Goal: Information Seeking & Learning: Learn about a topic

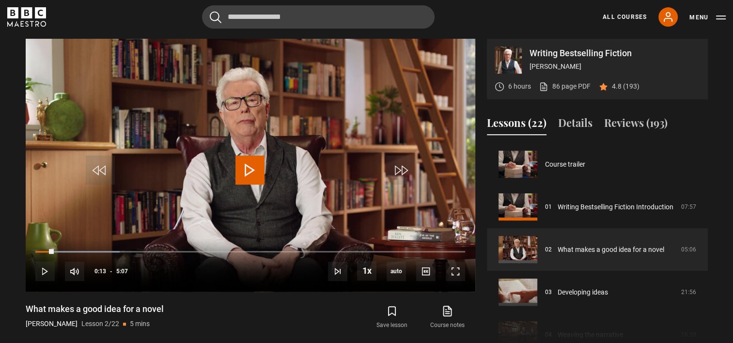
scroll to position [43, 0]
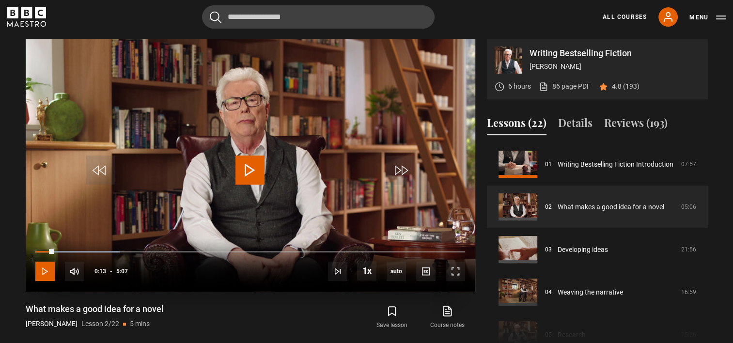
click at [46, 268] on span "Video Player" at bounding box center [44, 270] width 19 height 19
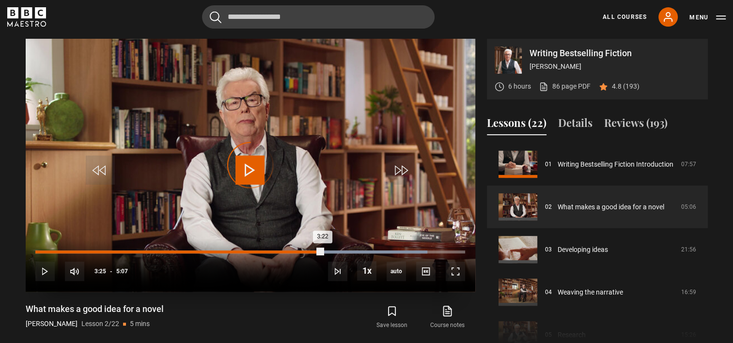
drag, startPoint x: 337, startPoint y: 249, endPoint x: 318, endPoint y: 250, distance: 19.4
click at [318, 250] on div "3:22" at bounding box center [178, 251] width 287 height 3
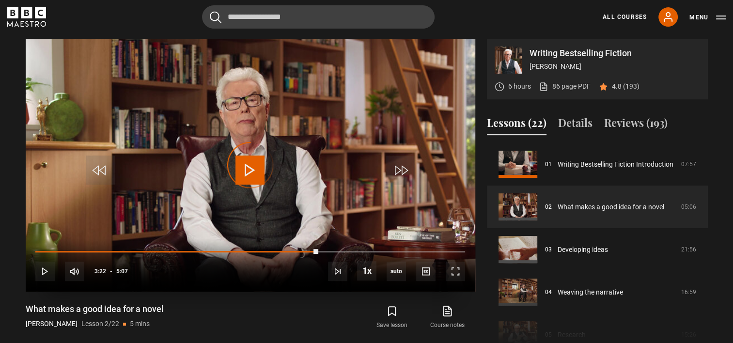
drag, startPoint x: 318, startPoint y: 250, endPoint x: 291, endPoint y: 249, distance: 26.2
click at [291, 249] on div "10s Skip Back 10 seconds Play 10s Skip Forward 10 seconds Loaded : 0.00% 3:03 3…" at bounding box center [250, 265] width 449 height 54
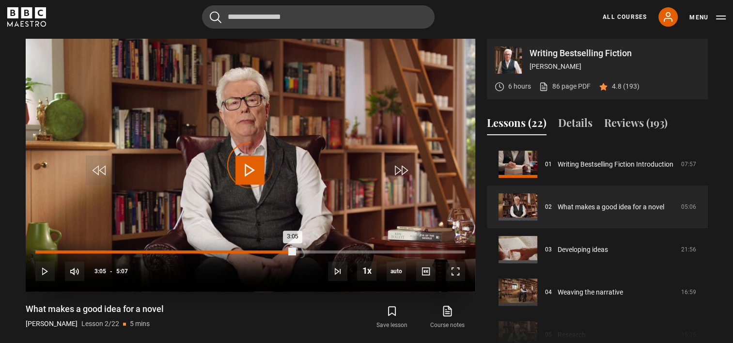
drag, startPoint x: 294, startPoint y: 249, endPoint x: 260, endPoint y: 251, distance: 34.4
click at [260, 251] on div "Loaded : 0.00% 2:41 3:05" at bounding box center [249, 251] width 429 height 3
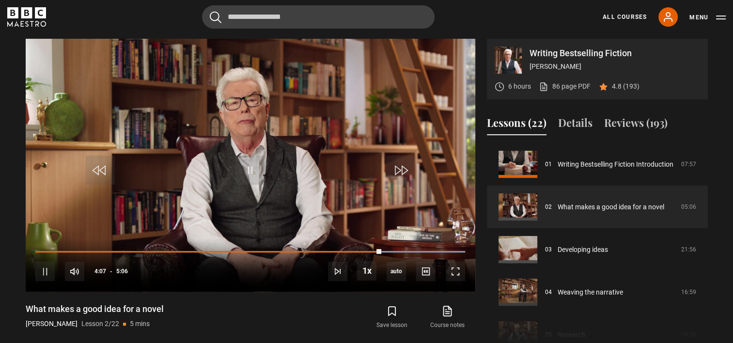
click at [222, 316] on div "What makes a good idea for a novel [PERSON_NAME] Lesson 2/22 5 mins" at bounding box center [142, 317] width 233 height 28
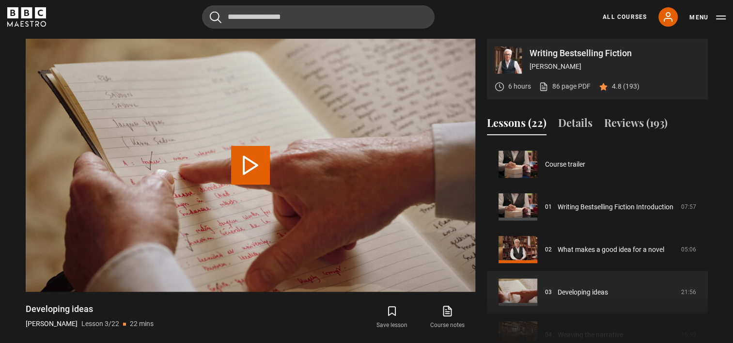
scroll to position [85, 0]
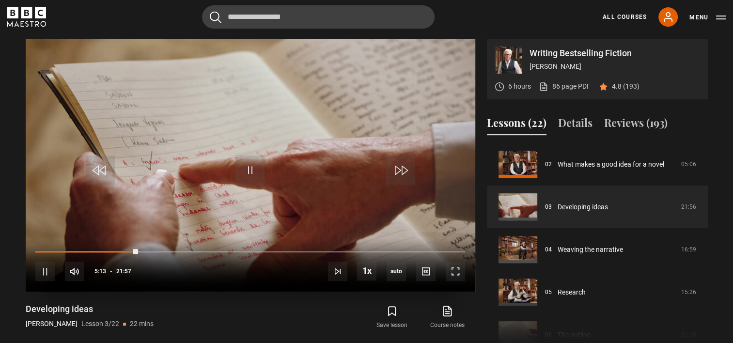
click at [102, 249] on div "10s Skip Back 10 seconds Pause 10s Skip Forward 10 seconds Loaded : 28.47% 03:2…" at bounding box center [250, 265] width 449 height 54
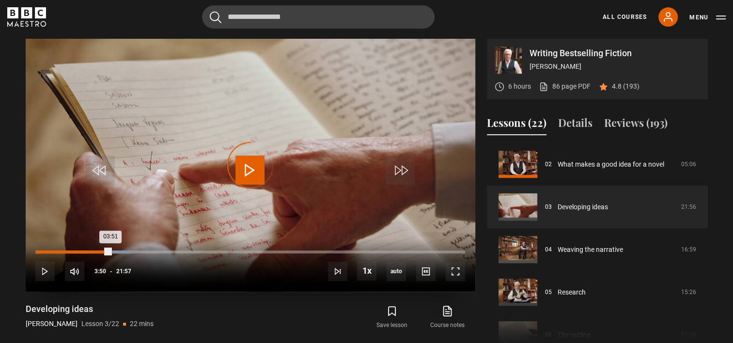
drag, startPoint x: 133, startPoint y: 249, endPoint x: 111, endPoint y: 250, distance: 22.3
click at [110, 250] on div "03:51" at bounding box center [72, 251] width 75 height 3
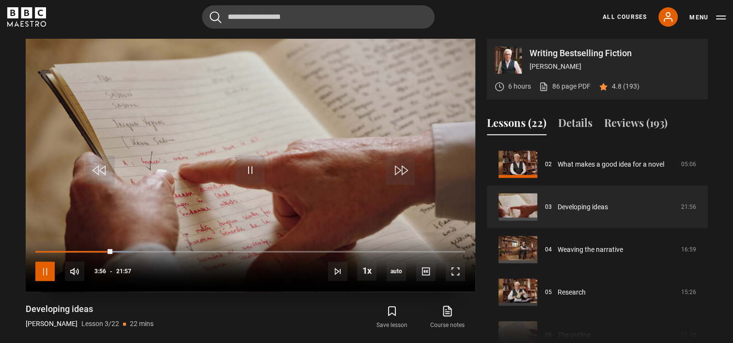
click at [47, 271] on span "Video Player" at bounding box center [44, 270] width 19 height 19
click at [48, 269] on span "Video Player" at bounding box center [44, 270] width 19 height 19
click at [43, 267] on span "Video Player" at bounding box center [44, 270] width 19 height 19
click at [44, 269] on span "Video Player" at bounding box center [44, 270] width 19 height 19
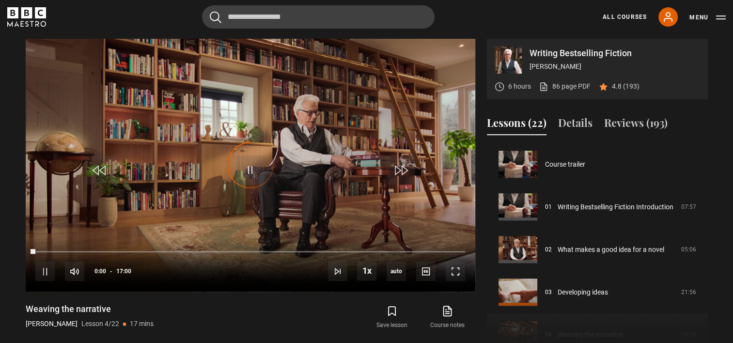
scroll to position [128, 0]
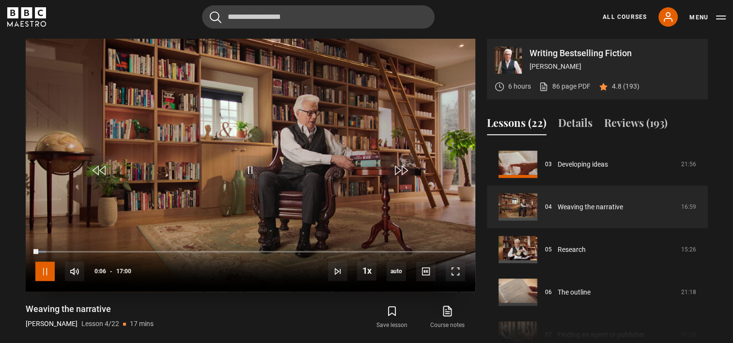
click at [49, 265] on span "Video Player" at bounding box center [44, 270] width 19 height 19
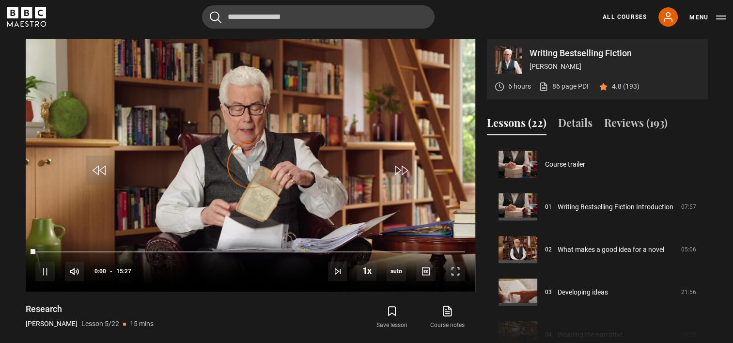
scroll to position [170, 0]
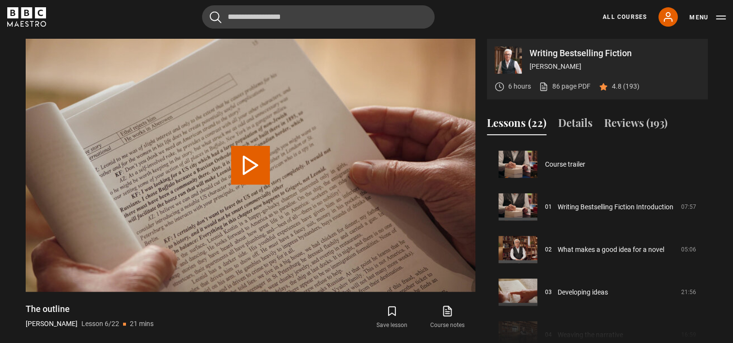
scroll to position [213, 0]
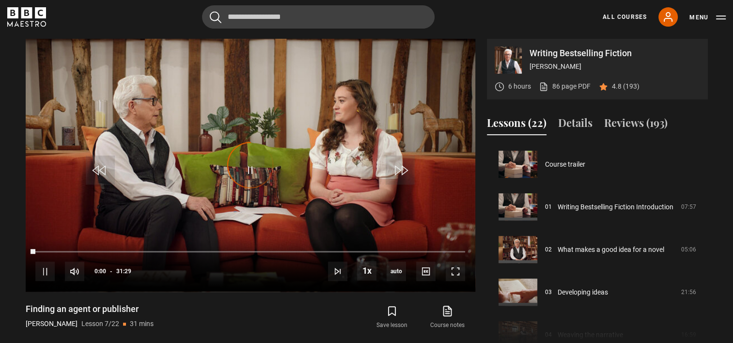
scroll to position [256, 0]
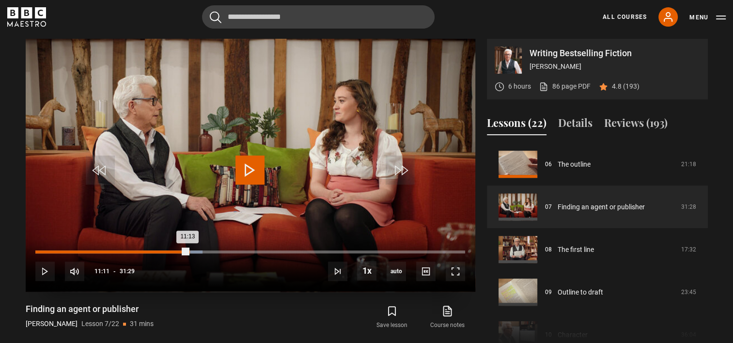
drag, startPoint x: 210, startPoint y: 248, endPoint x: 188, endPoint y: 250, distance: 21.9
click at [188, 250] on div "11:13" at bounding box center [111, 251] width 153 height 3
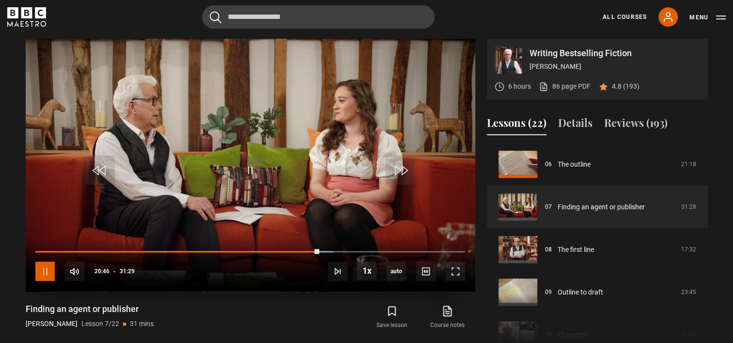
click at [43, 270] on span "Video Player" at bounding box center [44, 270] width 19 height 19
click at [46, 268] on span "Video Player" at bounding box center [44, 270] width 19 height 19
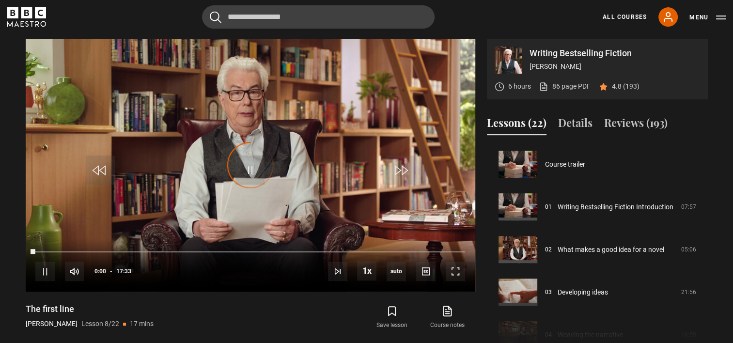
scroll to position [298, 0]
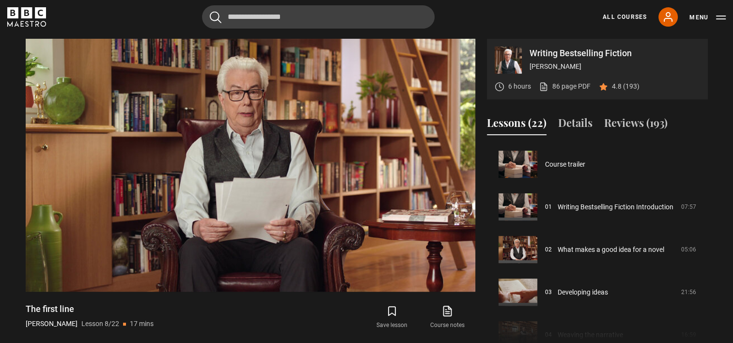
scroll to position [298, 0]
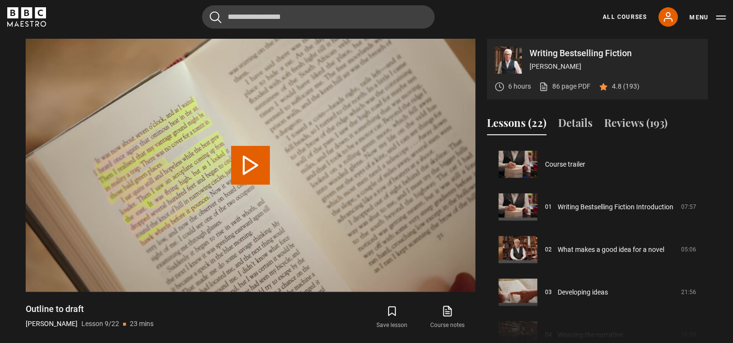
scroll to position [341, 0]
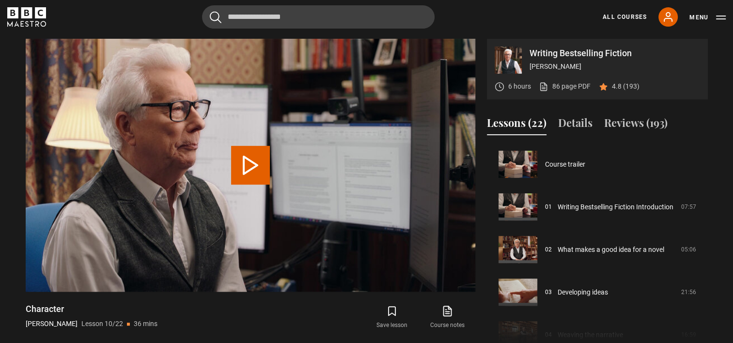
scroll to position [383, 0]
